Goal: Information Seeking & Learning: Learn about a topic

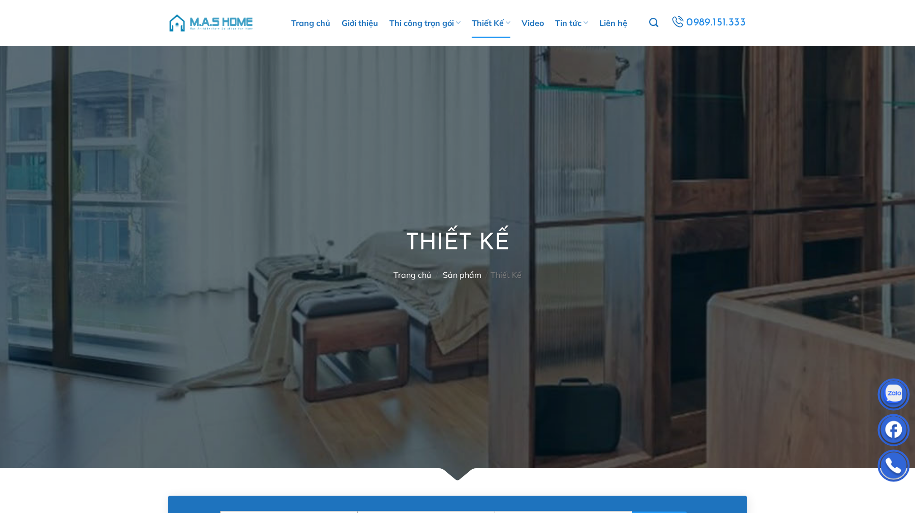
scroll to position [320, 0]
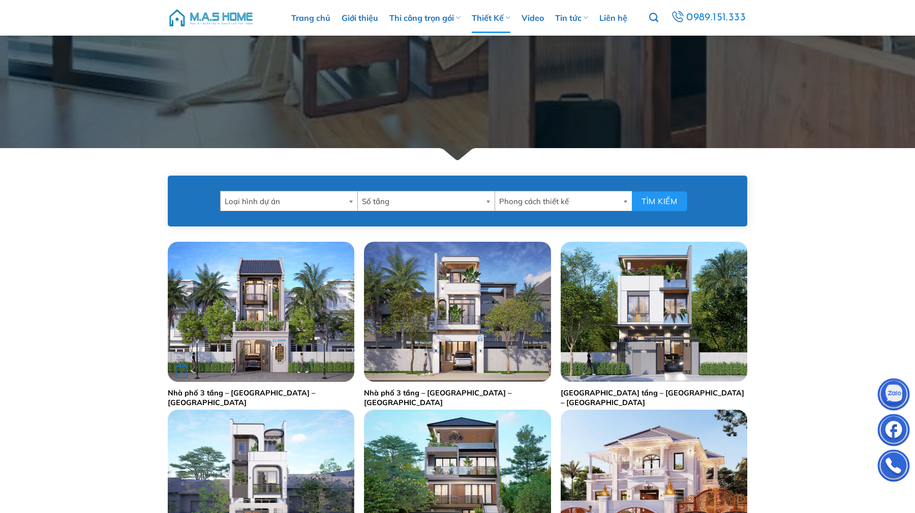
click at [290, 373] on div "+" at bounding box center [261, 312] width 187 height 140
click at [259, 346] on img "Nhà phố 3 tầng - Anh Bình - Hoà Bình" at bounding box center [261, 312] width 187 height 140
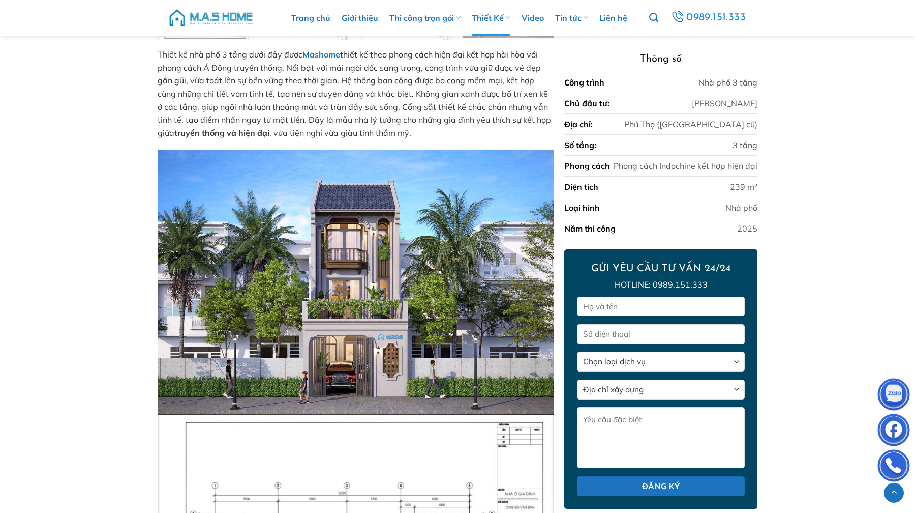
scroll to position [367, 0]
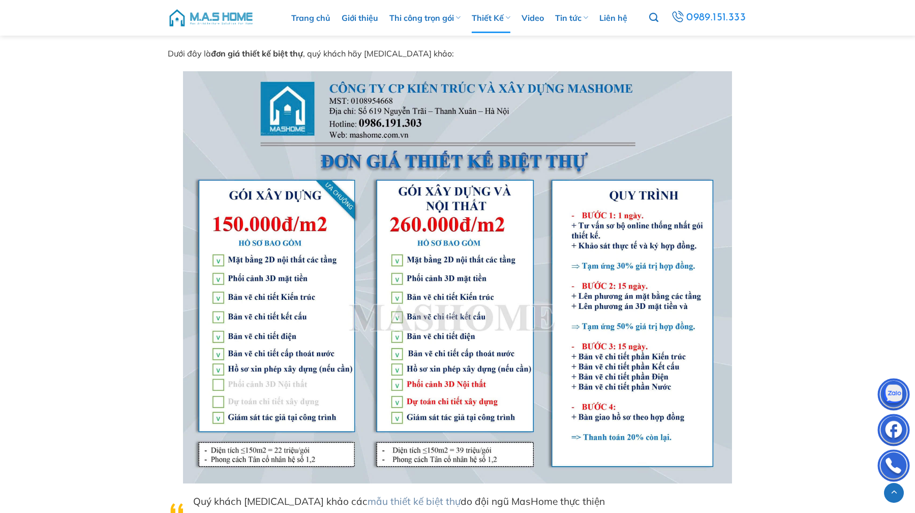
scroll to position [4156, 0]
